Goal: Register for event/course

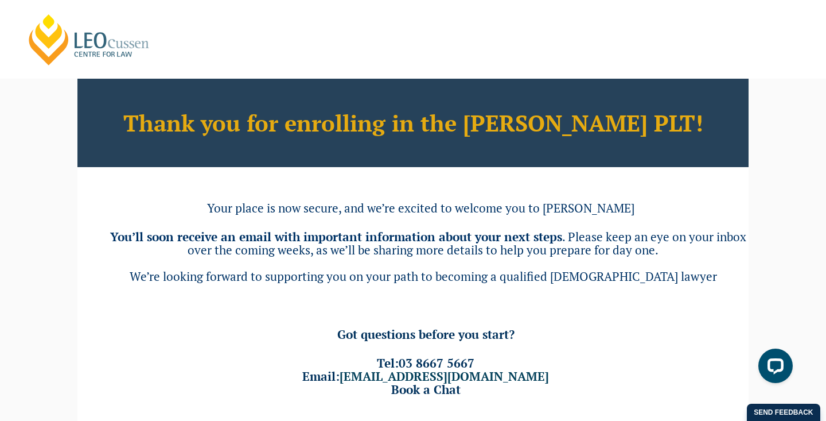
click at [89, 49] on link "[PERSON_NAME] Centre for Law" at bounding box center [89, 40] width 127 height 54
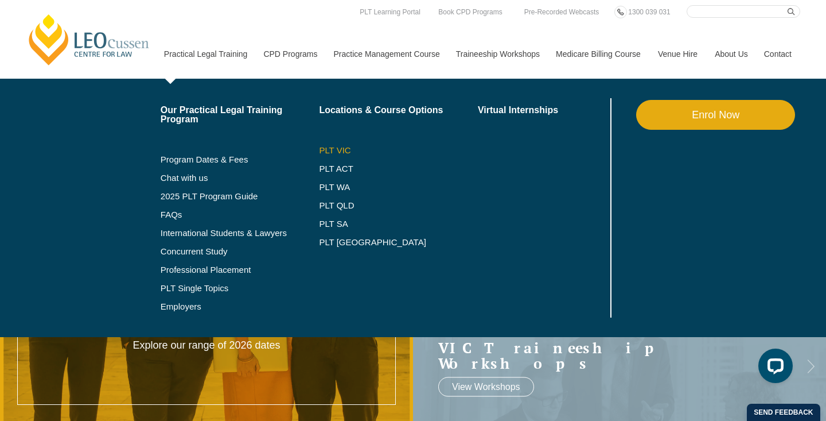
click at [327, 146] on link "PLT VIC" at bounding box center [398, 150] width 159 height 9
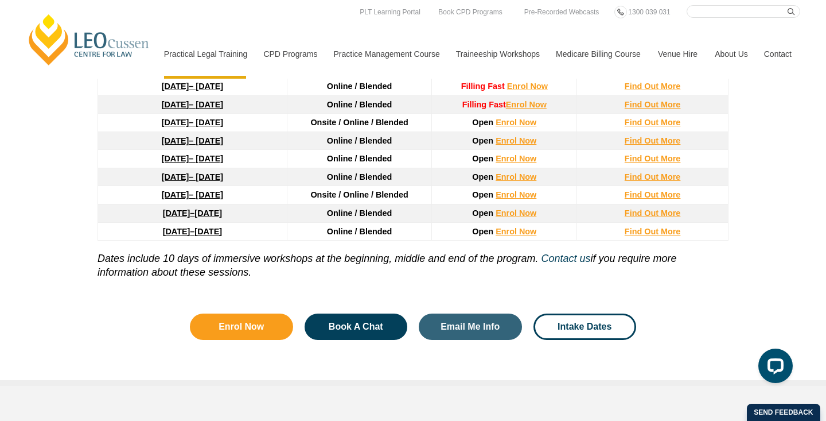
scroll to position [1613, 0]
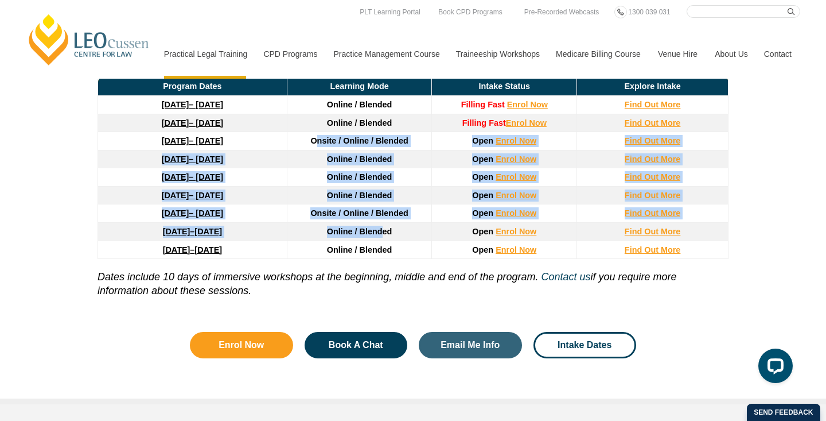
drag, startPoint x: 315, startPoint y: 140, endPoint x: 383, endPoint y: 235, distance: 117.6
click at [383, 235] on thead "Program Dates Learning Mode Intake Status Explore Intake 22 September 2025 – 20…" at bounding box center [413, 167] width 631 height 181
click at [383, 235] on span "Online / Blended" at bounding box center [359, 231] width 65 height 9
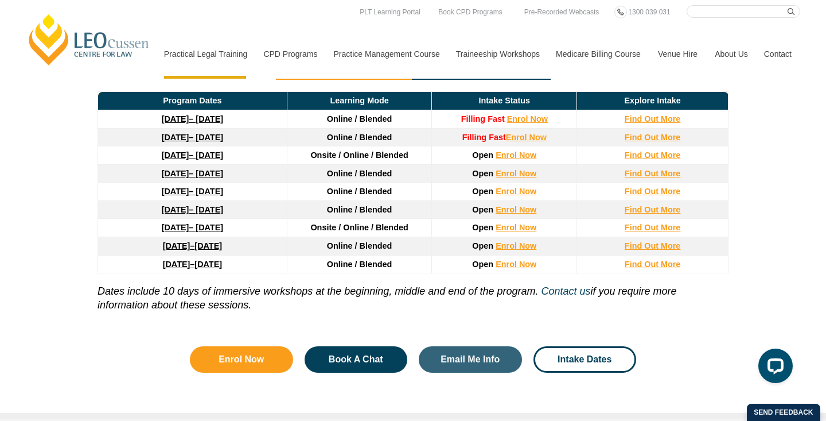
scroll to position [1598, 0]
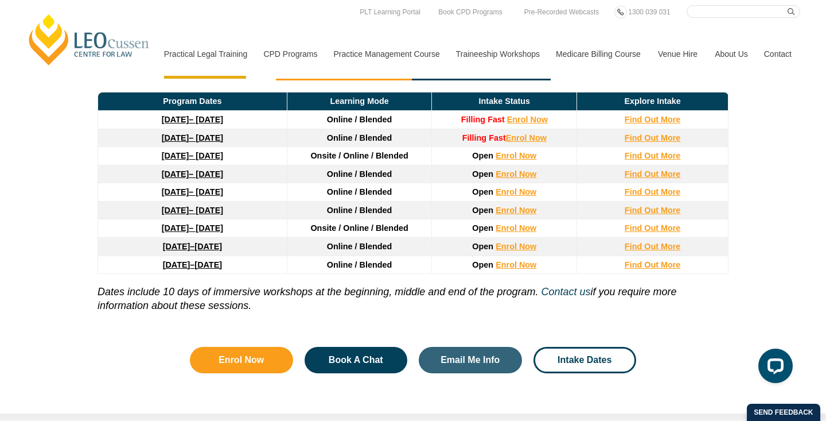
click at [90, 196] on div "Program Dates Learning Mode Intake Status Explore Intake 22 September 2025 – 20…" at bounding box center [413, 204] width 654 height 249
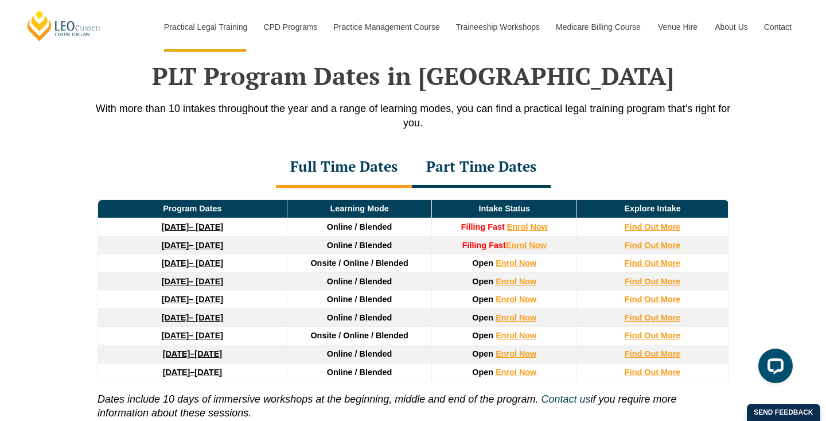
scroll to position [1491, 0]
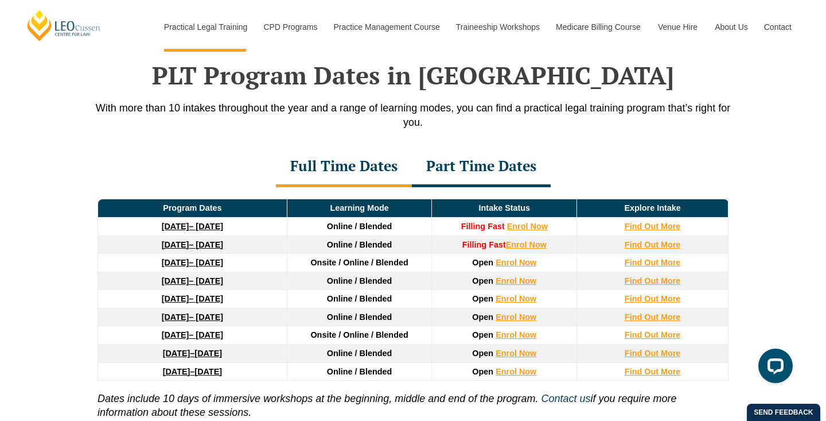
click at [500, 162] on div "Part Time Dates" at bounding box center [481, 167] width 139 height 40
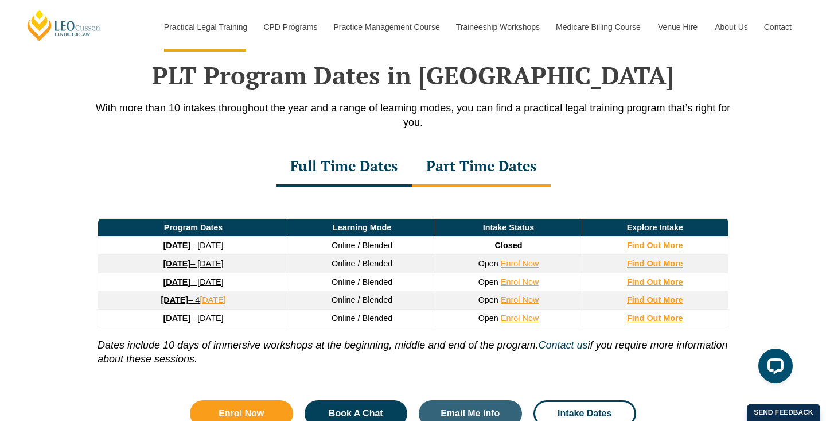
scroll to position [1571, 0]
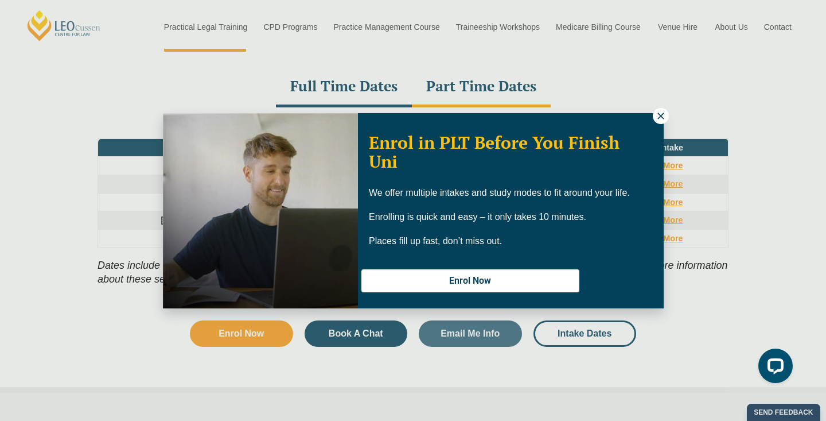
click at [661, 118] on icon at bounding box center [661, 116] width 10 height 10
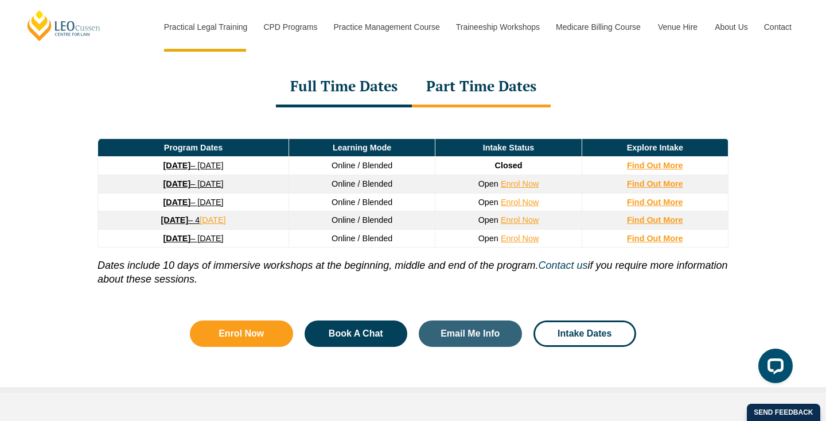
click at [338, 88] on div "Full Time Dates" at bounding box center [344, 87] width 136 height 40
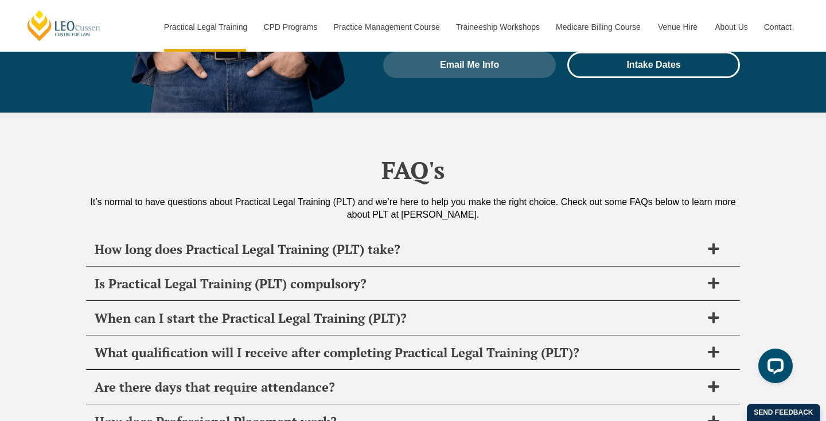
scroll to position [5408, 0]
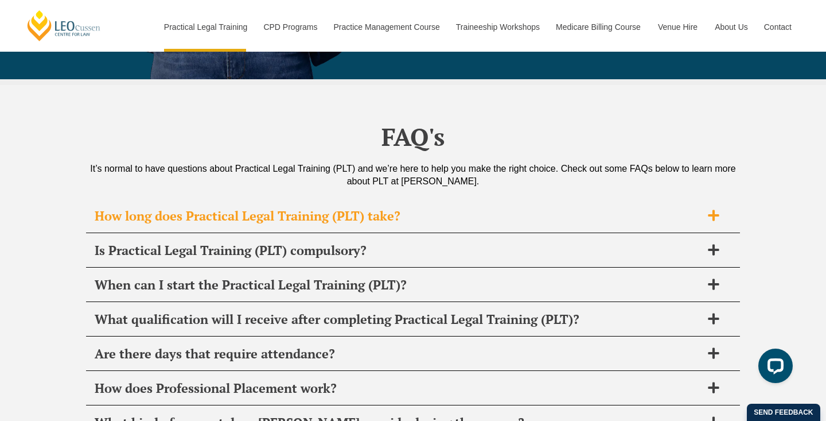
click at [159, 208] on h2 "How long does Practical Legal Training (PLT) take?" at bounding box center [398, 216] width 607 height 16
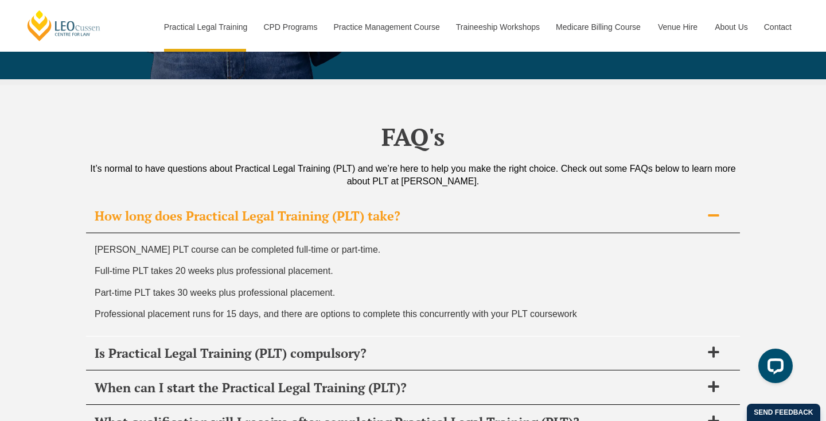
click at [165, 208] on h2 "How long does Practical Legal Training (PLT) take?" at bounding box center [398, 216] width 607 height 16
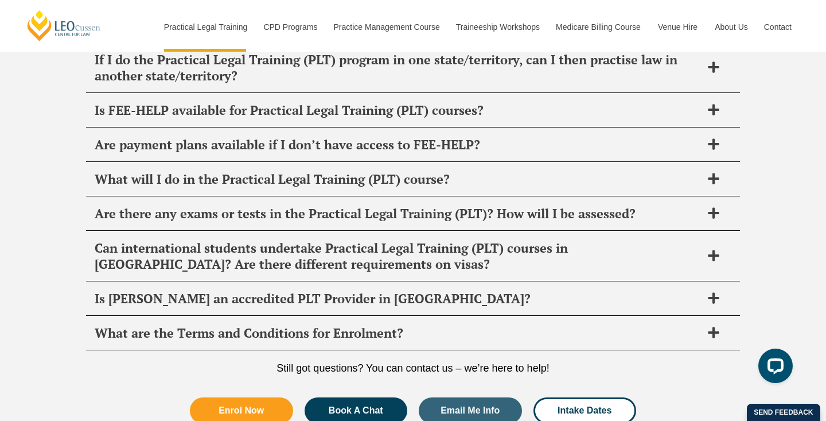
scroll to position [5889, 0]
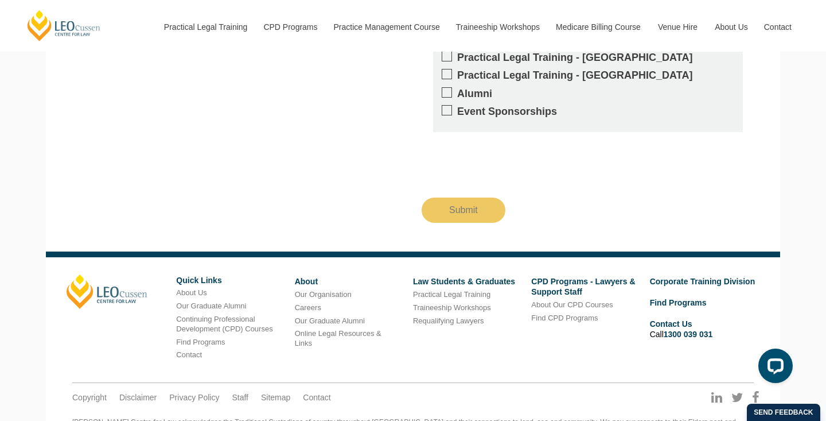
scroll to position [2152, 0]
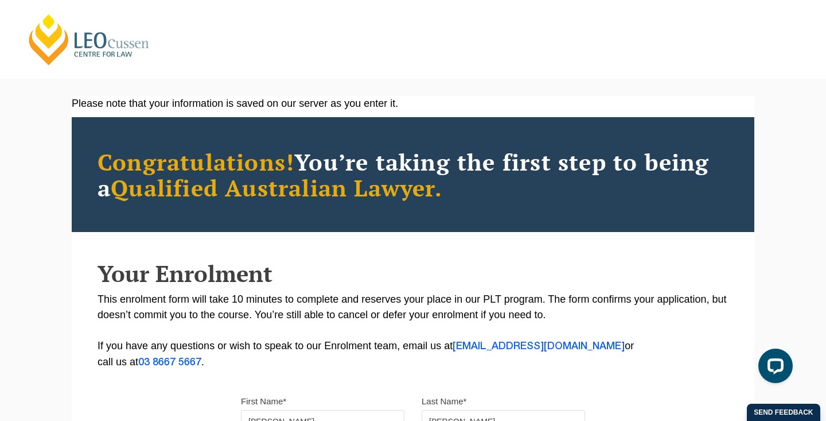
click at [190, 282] on h2 "Your Enrolment" at bounding box center [413, 273] width 631 height 25
click at [93, 40] on link "[PERSON_NAME] Centre for Law" at bounding box center [89, 40] width 127 height 54
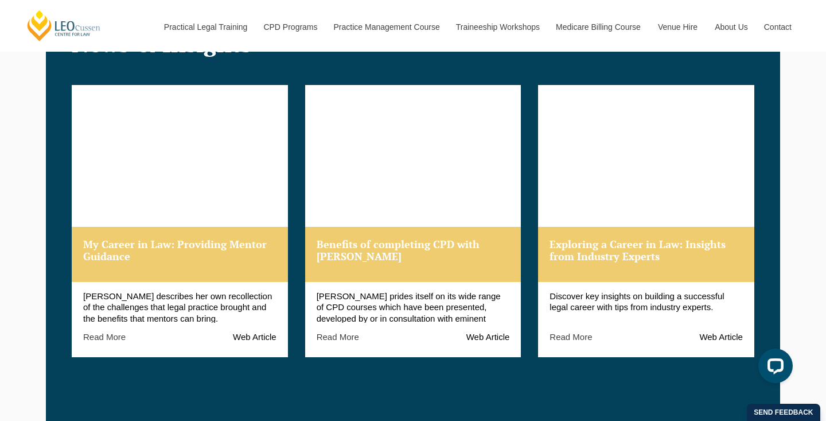
scroll to position [1360, 0]
